Goal: Navigation & Orientation: Find specific page/section

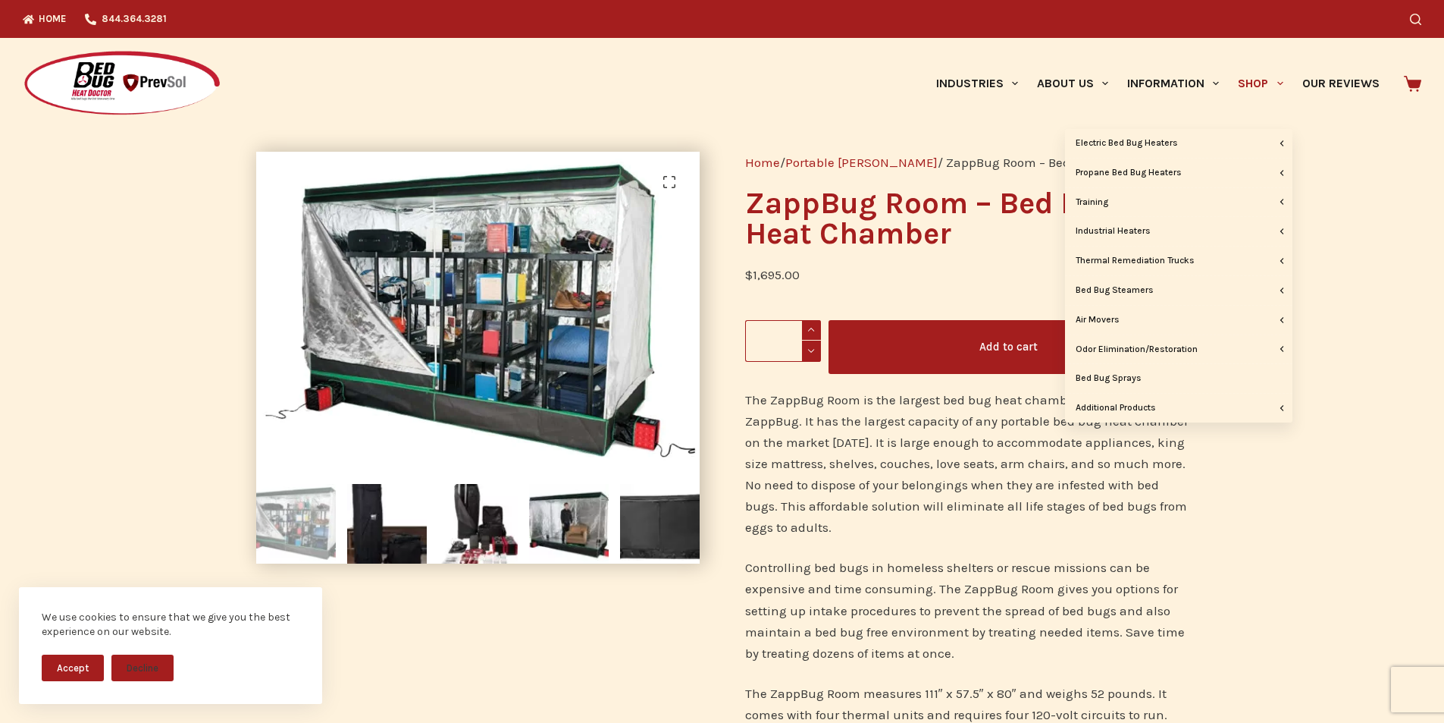
click at [1256, 77] on link "Shop" at bounding box center [1261, 83] width 64 height 91
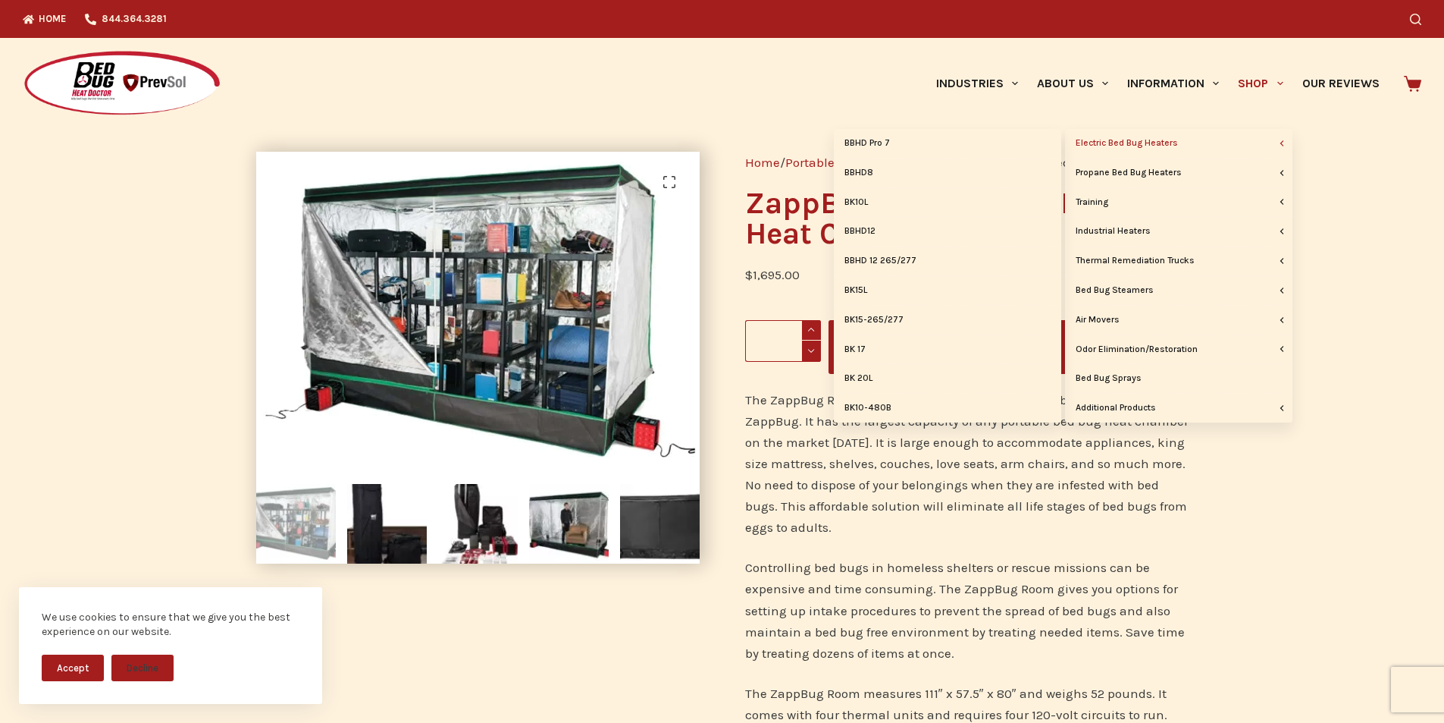
click at [1141, 143] on link "Electric Bed Bug Heaters" at bounding box center [1178, 143] width 227 height 29
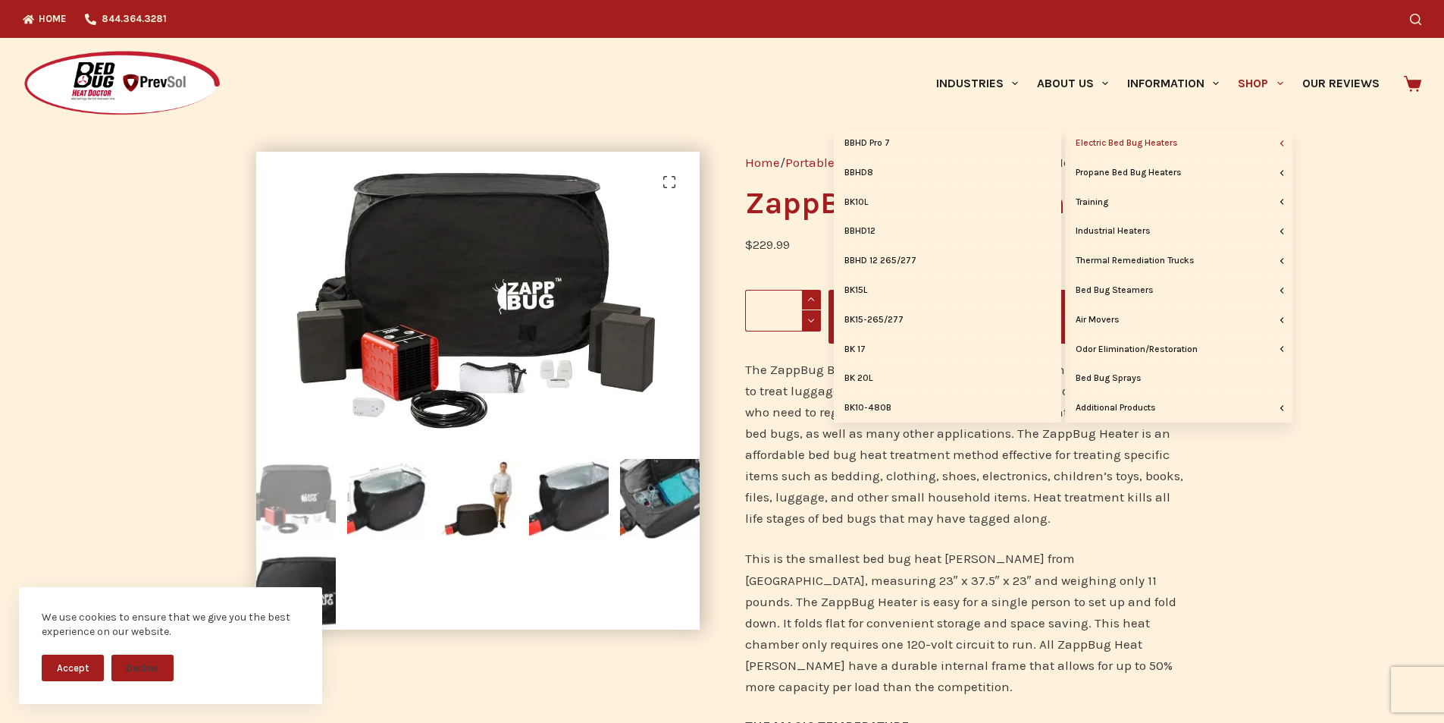
click at [1127, 143] on link "Electric Bed Bug Heaters" at bounding box center [1178, 143] width 227 height 29
